Goal: Navigation & Orientation: Understand site structure

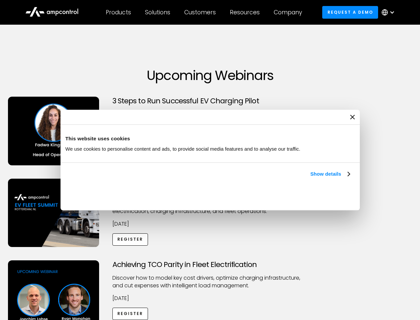
click at [311, 178] on link "Show details" at bounding box center [330, 174] width 39 height 8
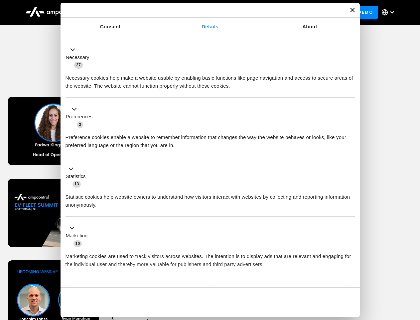
click at [351, 90] on div "Necessary cookies help make a website usable by enabling basic functions like p…" at bounding box center [211, 79] width 290 height 21
click at [413, 268] on div "Achieving TCO Parity in Fleet Electrification Discover how to model key cost dr…" at bounding box center [210, 312] width 418 height 105
click at [205, 12] on div "Customers" at bounding box center [200, 12] width 32 height 7
click at [118, 12] on div "Products" at bounding box center [118, 12] width 25 height 7
click at [158, 12] on div "Solutions" at bounding box center [157, 12] width 25 height 7
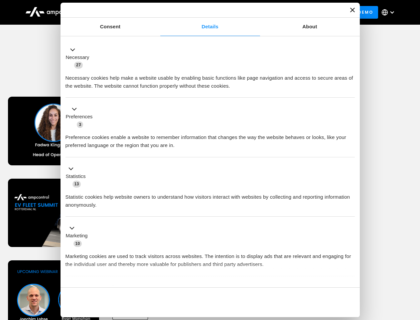
click at [201, 12] on div "Customers" at bounding box center [200, 12] width 32 height 7
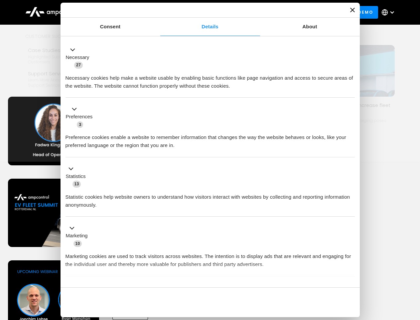
click at [246, 12] on div "Resources" at bounding box center [245, 12] width 30 height 7
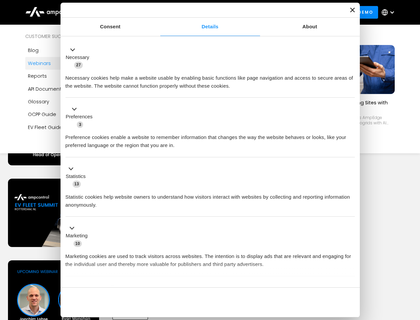
click at [290, 12] on div "Company" at bounding box center [288, 12] width 28 height 7
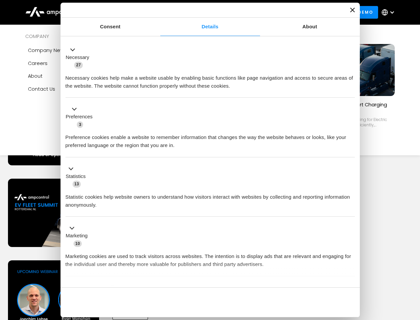
click at [390, 12] on div at bounding box center [392, 12] width 5 height 5
